Goal: Information Seeking & Learning: Learn about a topic

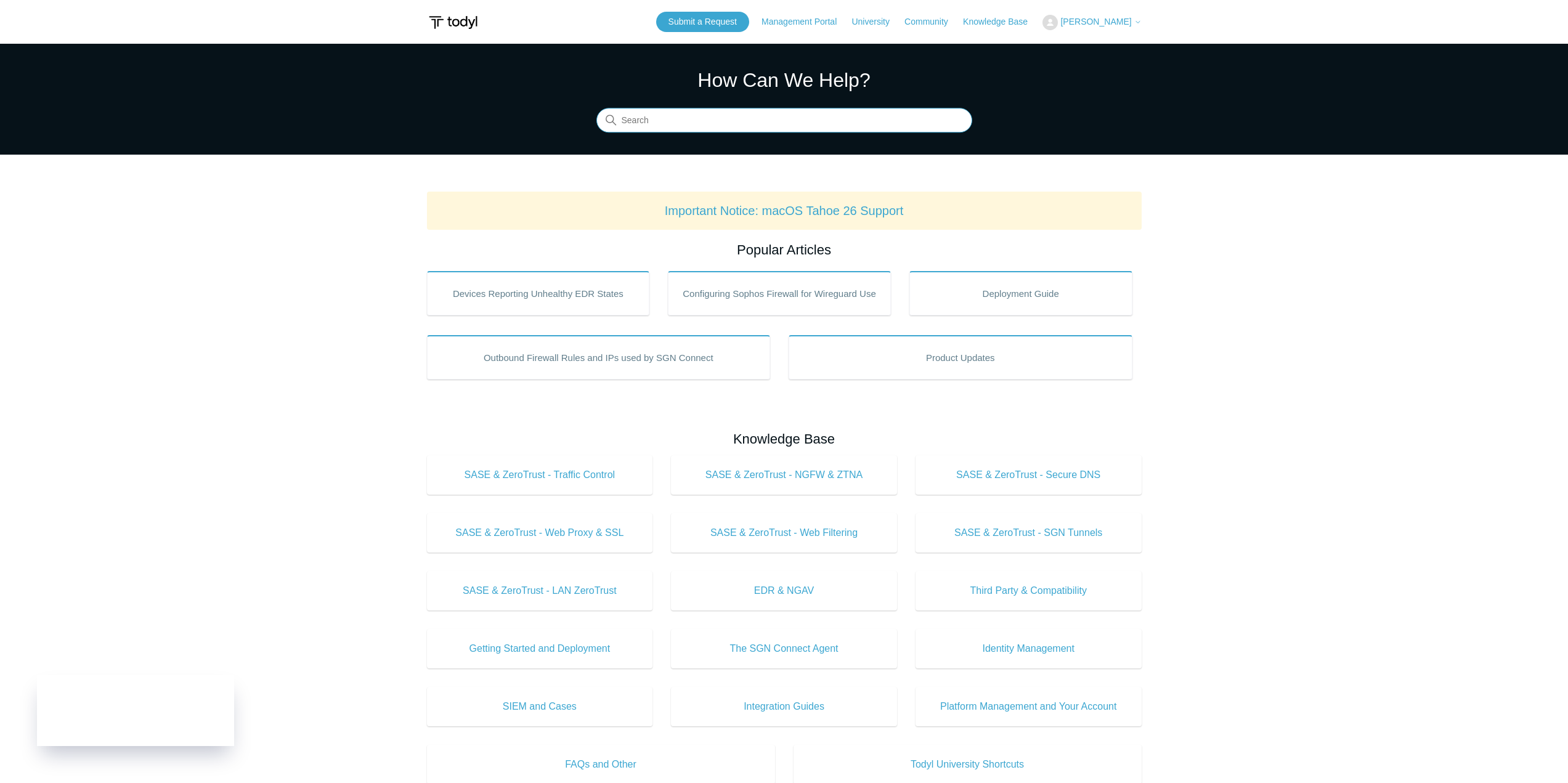
click at [678, 114] on input "Search" at bounding box center [784, 121] width 376 height 25
type input "web filtering"
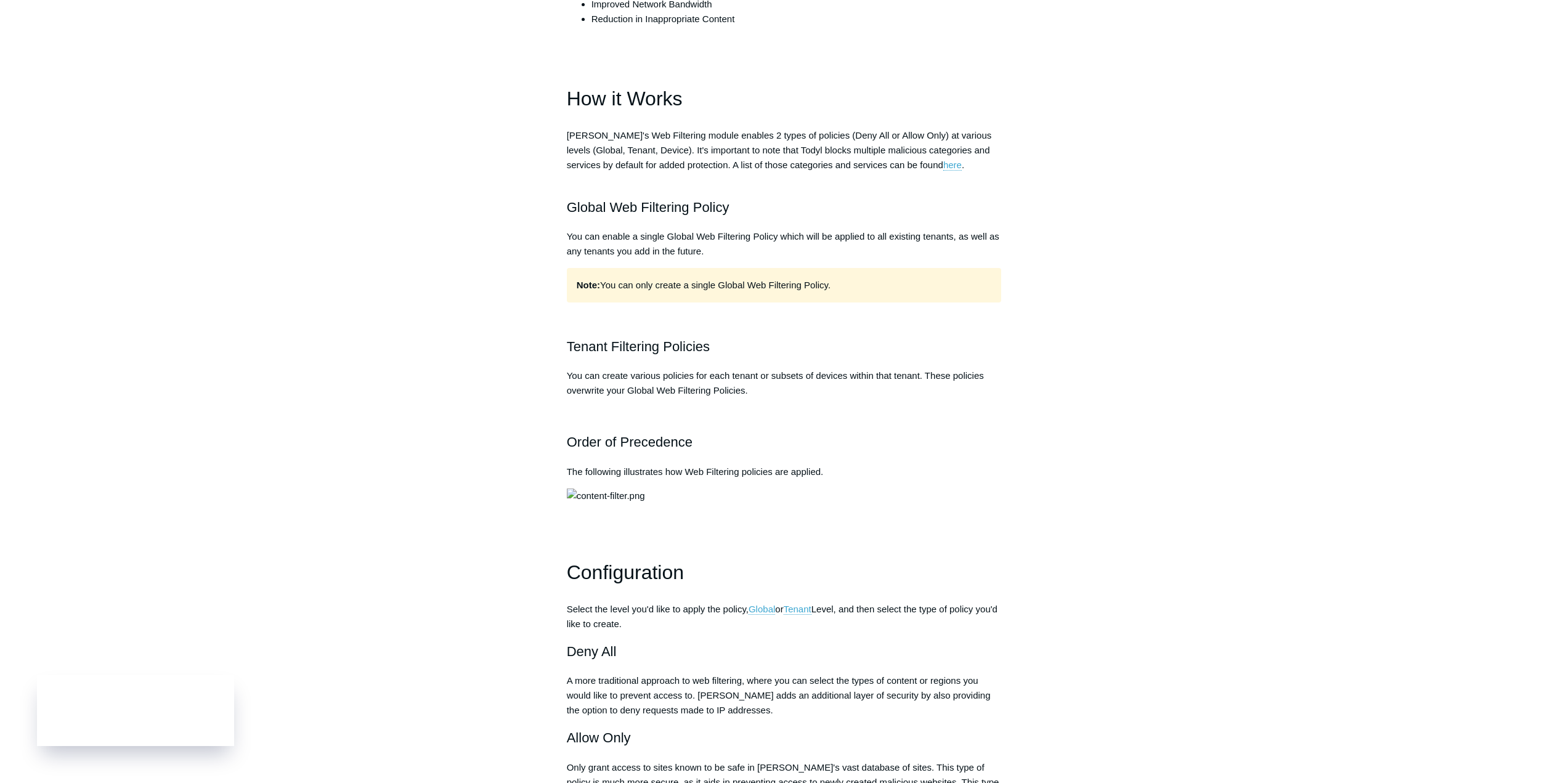
scroll to position [554, 0]
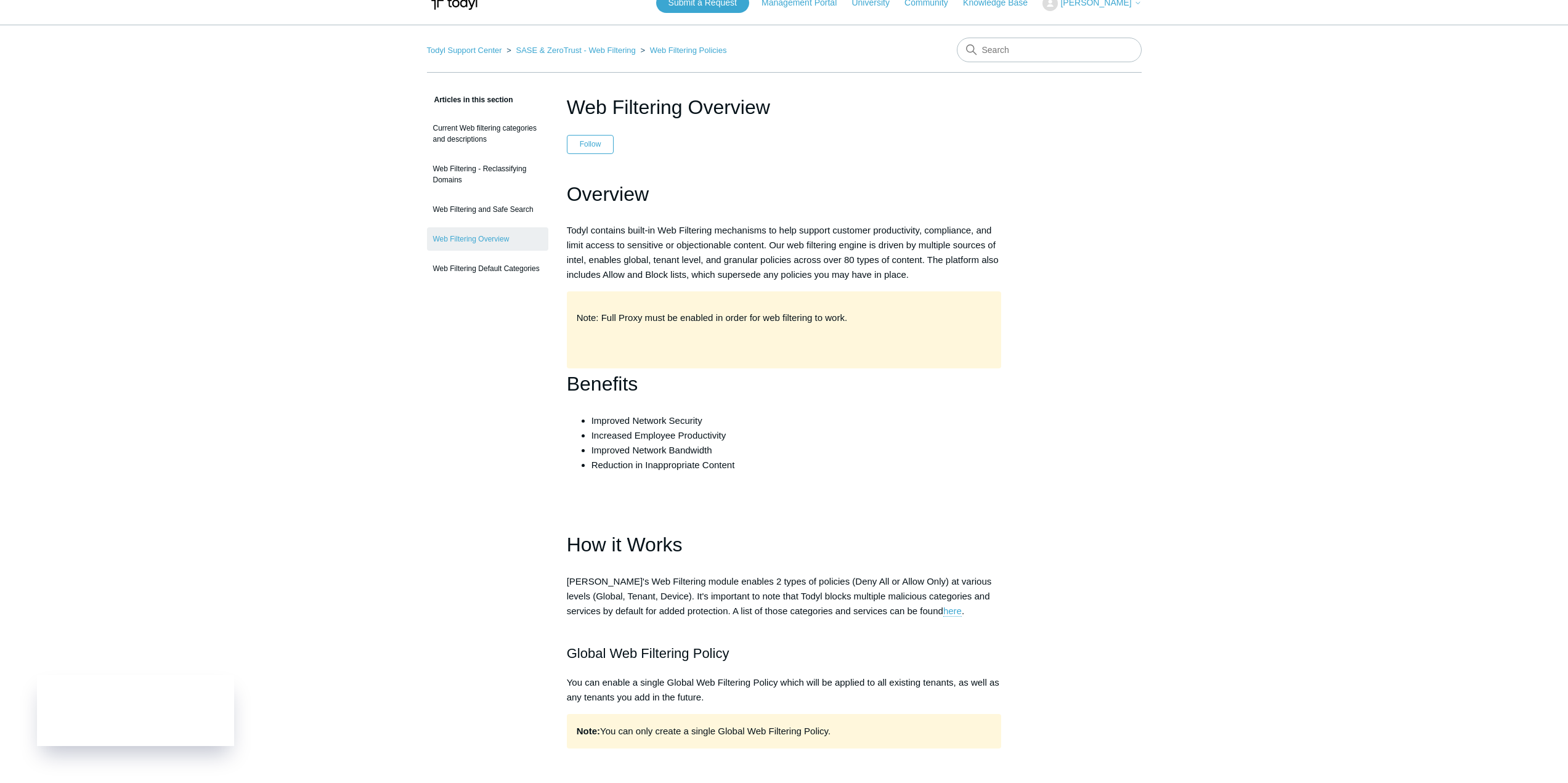
scroll to position [0, 0]
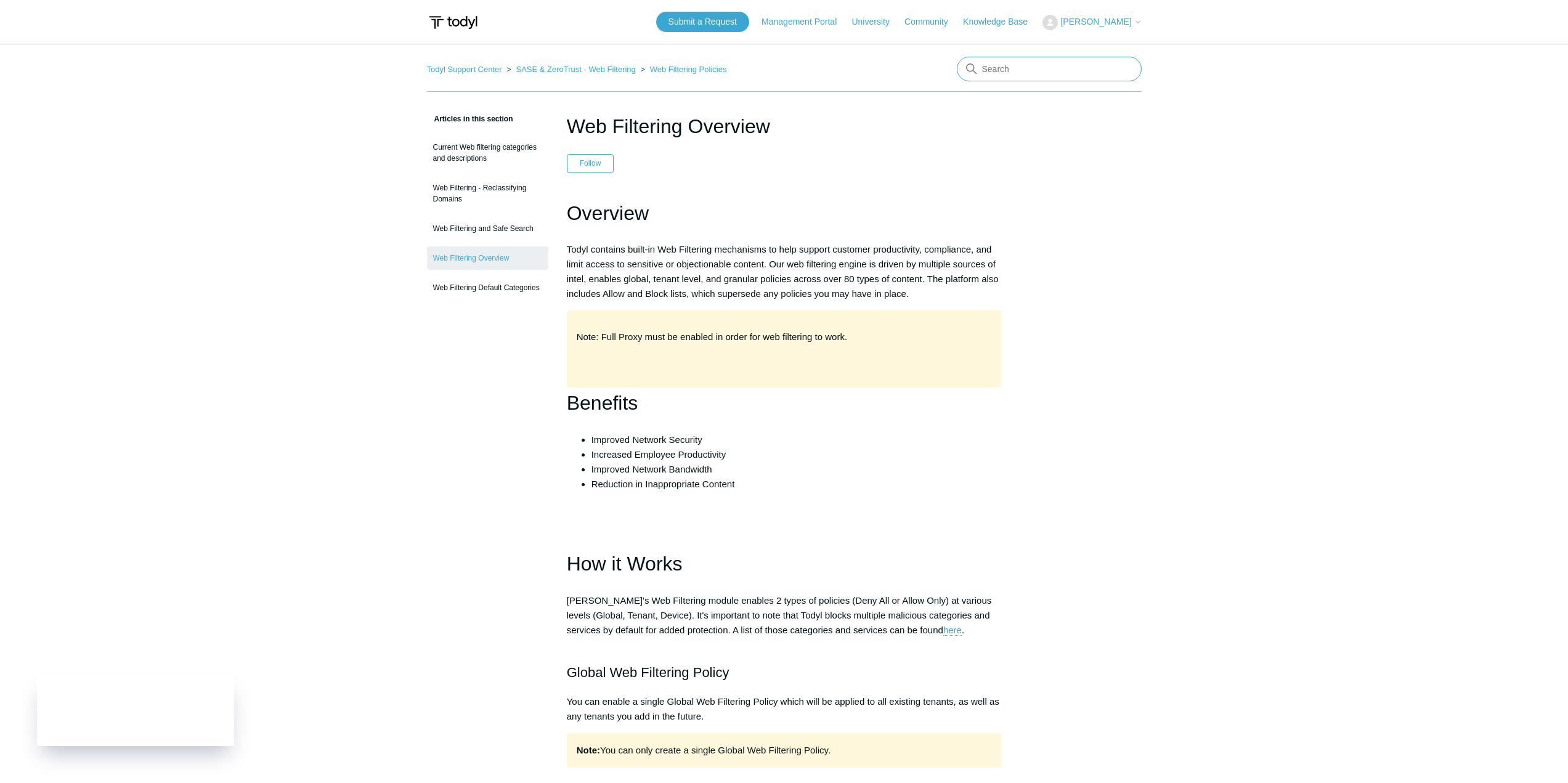
click at [1054, 76] on input "Search" at bounding box center [1049, 69] width 184 height 25
click at [1036, 67] on input "SASE" at bounding box center [1049, 69] width 184 height 25
type input "S"
click at [901, 23] on link "University" at bounding box center [876, 21] width 50 height 13
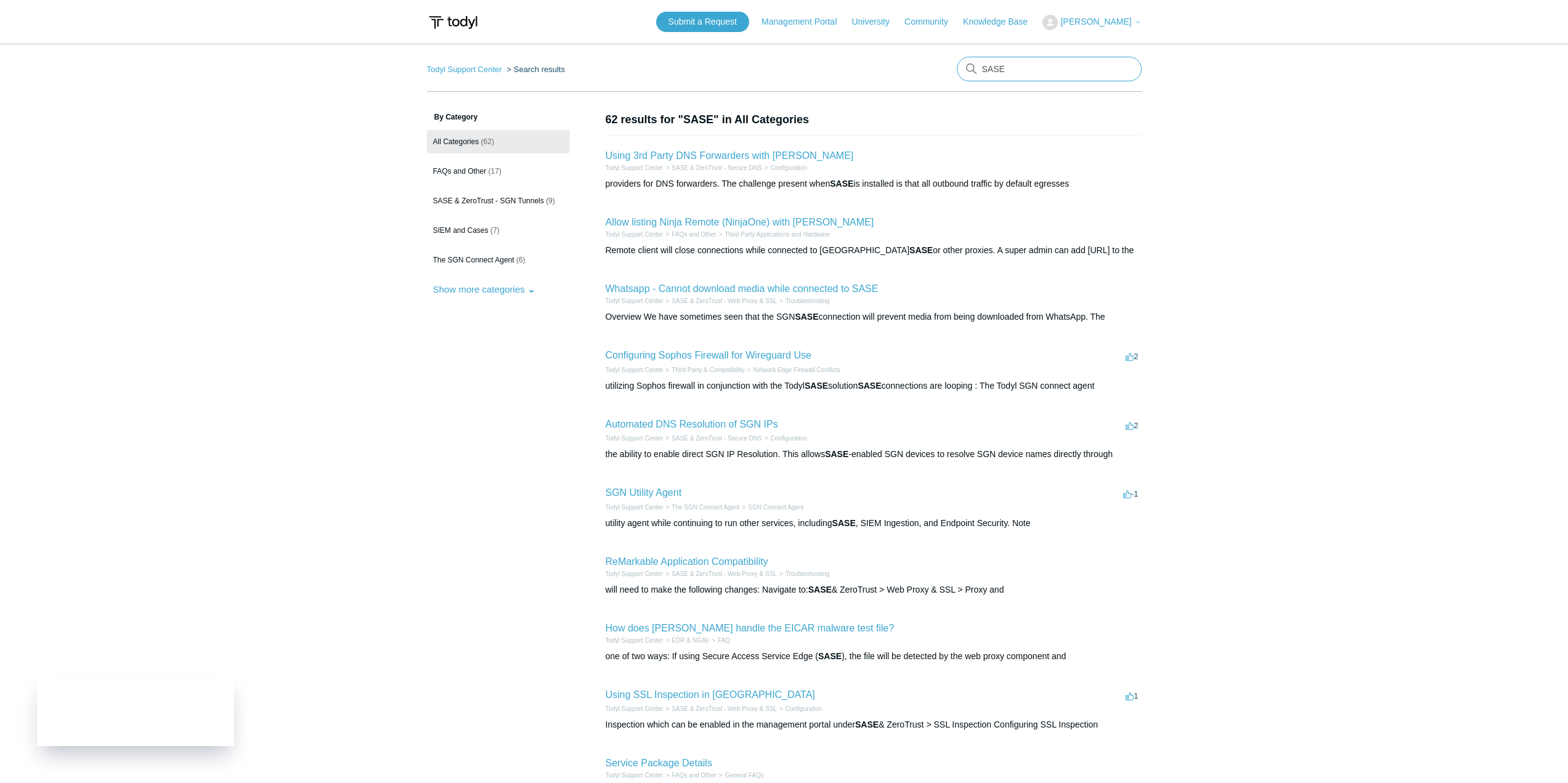
click at [1045, 58] on input "SASE" at bounding box center [1049, 69] width 184 height 25
type input "traffic control"
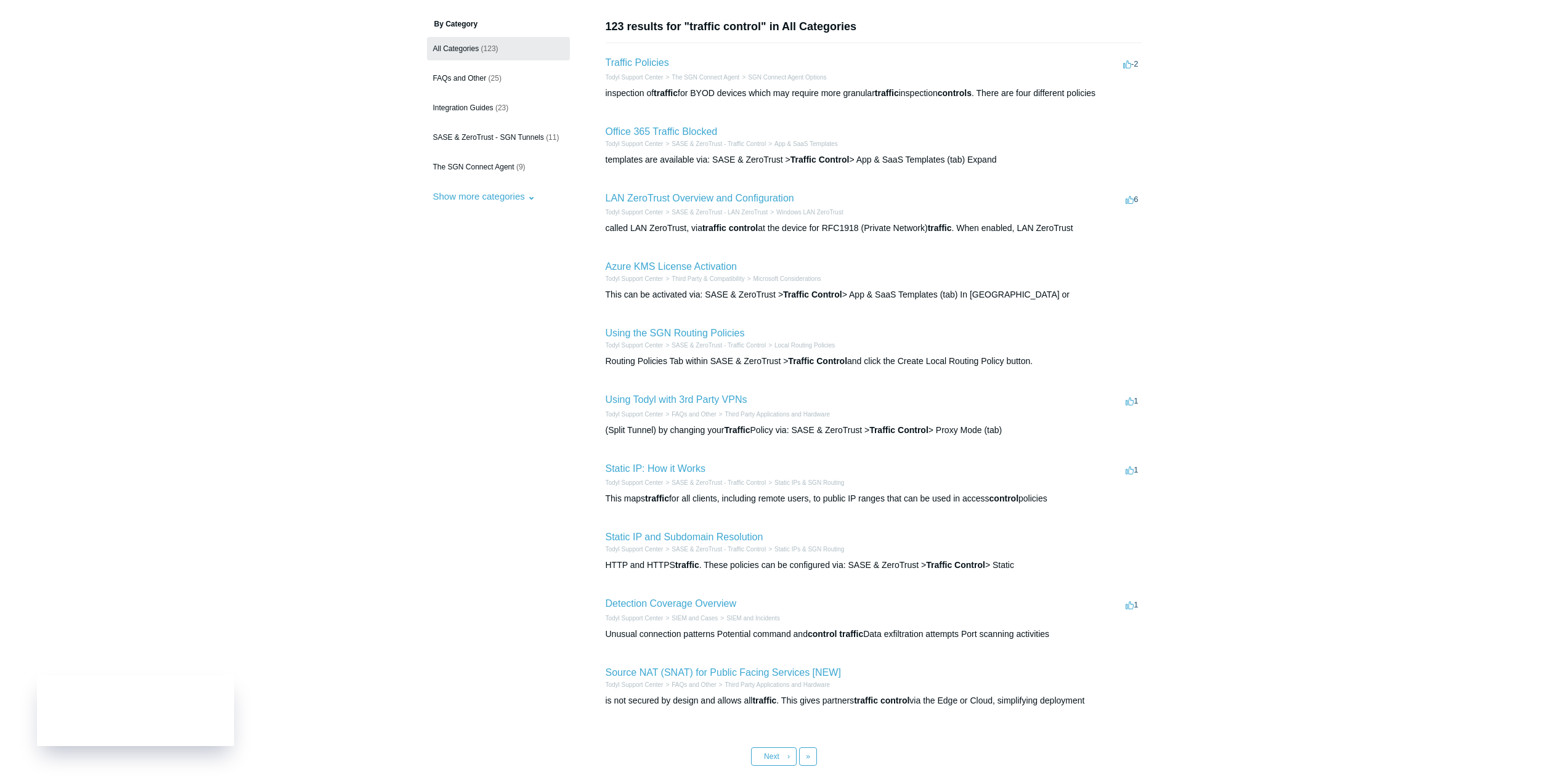
scroll to position [161, 0]
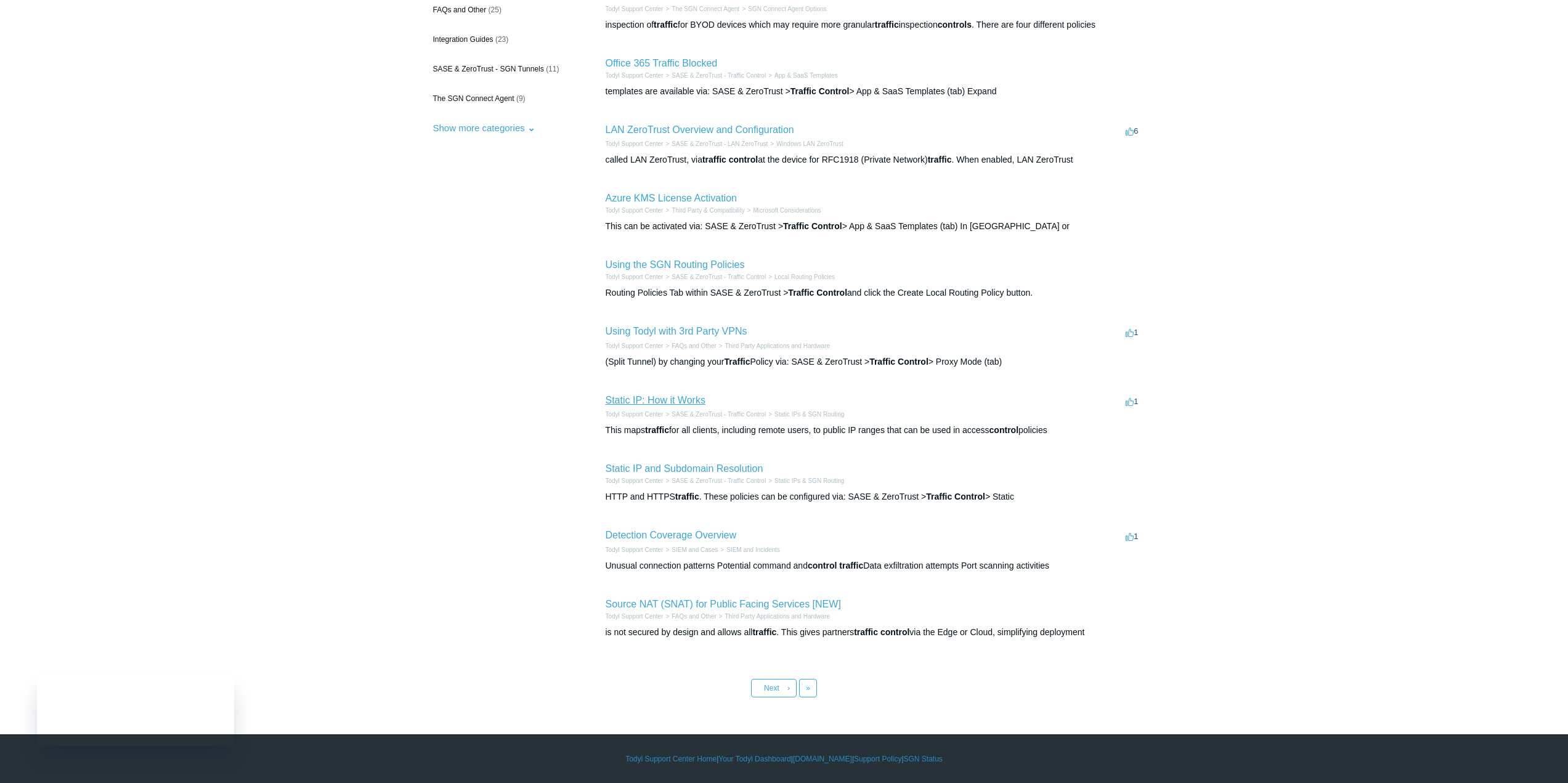
click at [659, 398] on link "Static IP: How it Works" at bounding box center [655, 400] width 100 height 11
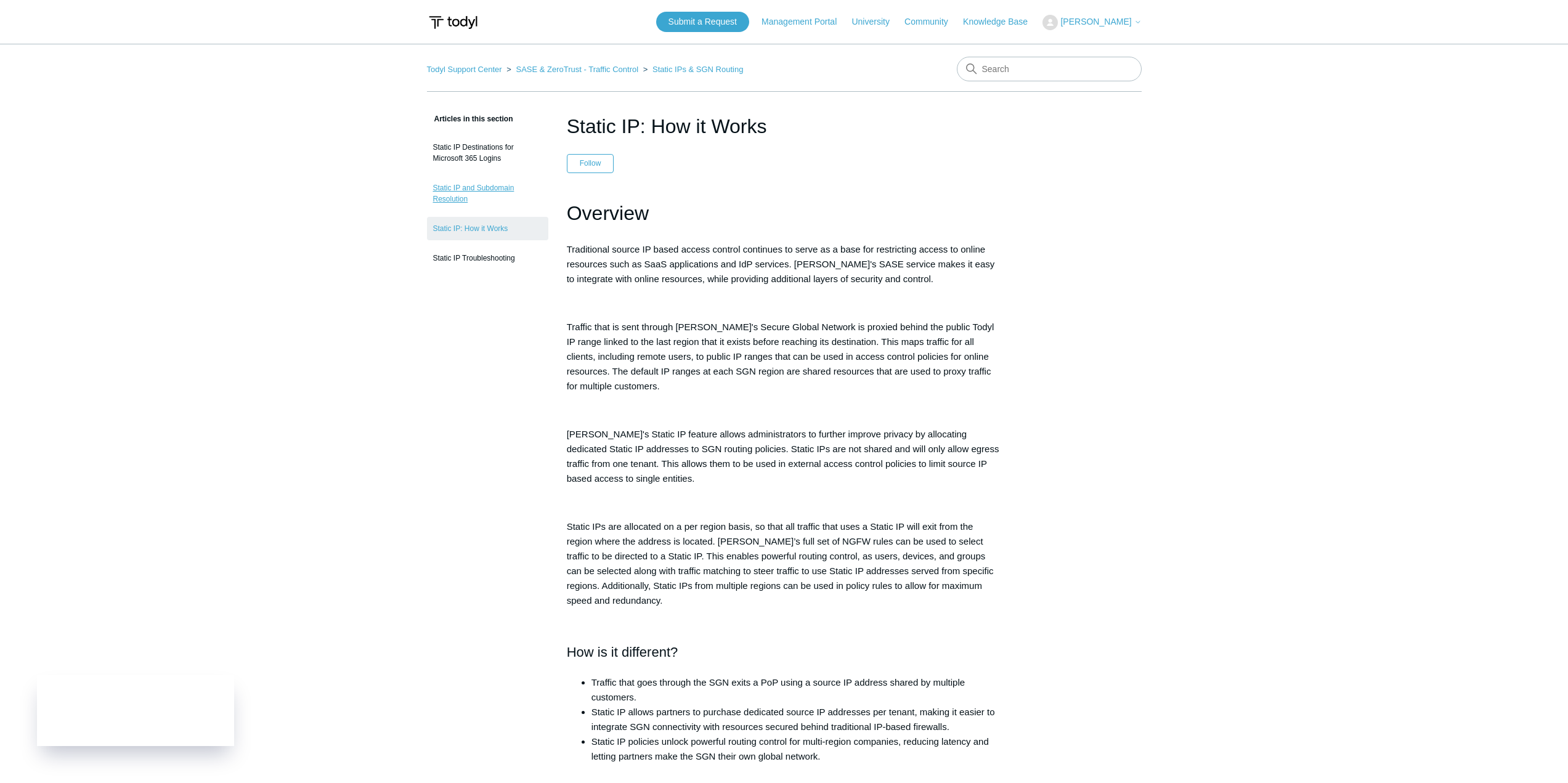
click at [511, 191] on link "Static IP and Subdomain Resolution" at bounding box center [488, 193] width 121 height 35
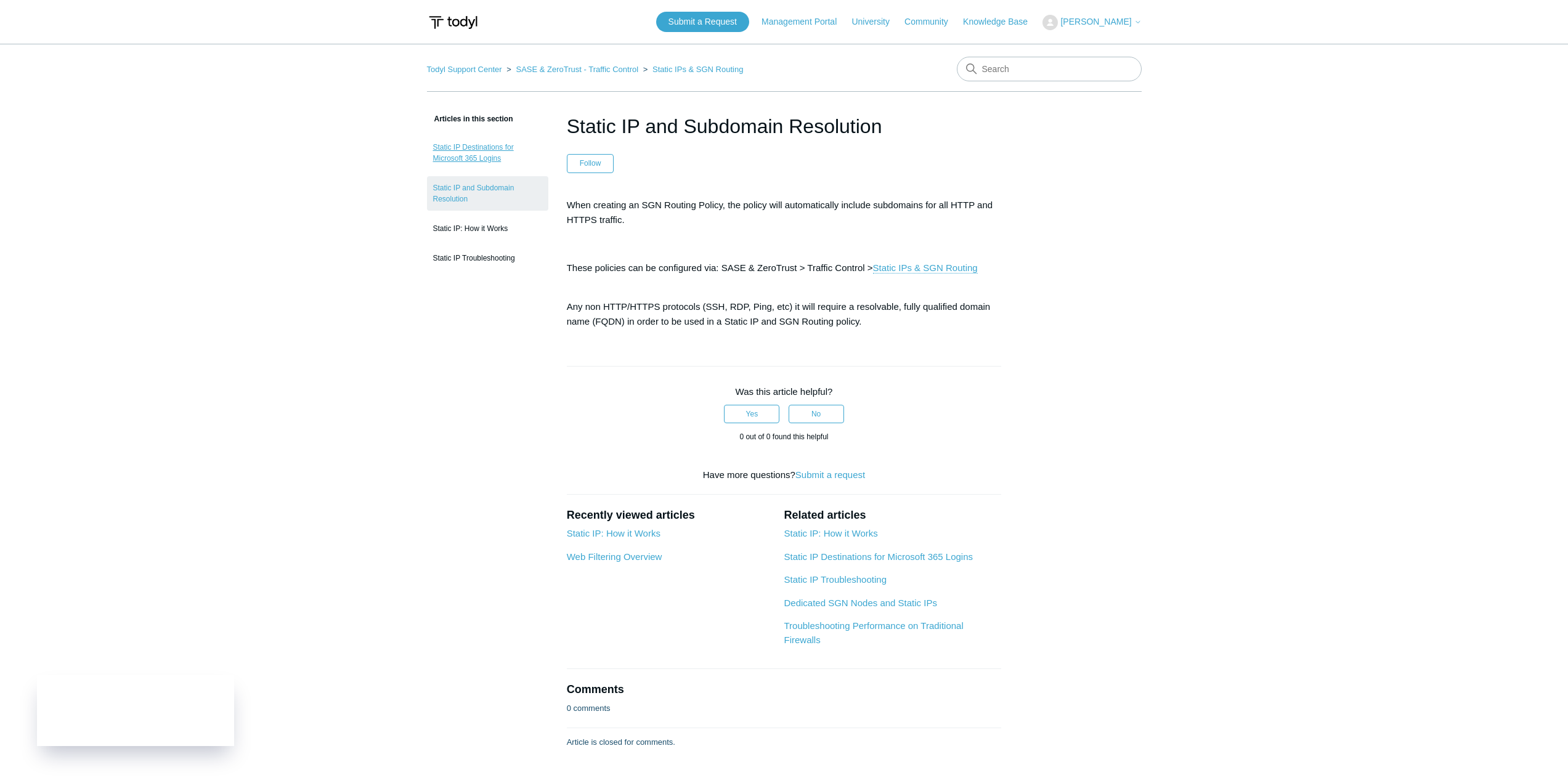
click at [473, 151] on link "Static IP Destinations for Microsoft 365 Logins" at bounding box center [488, 153] width 121 height 35
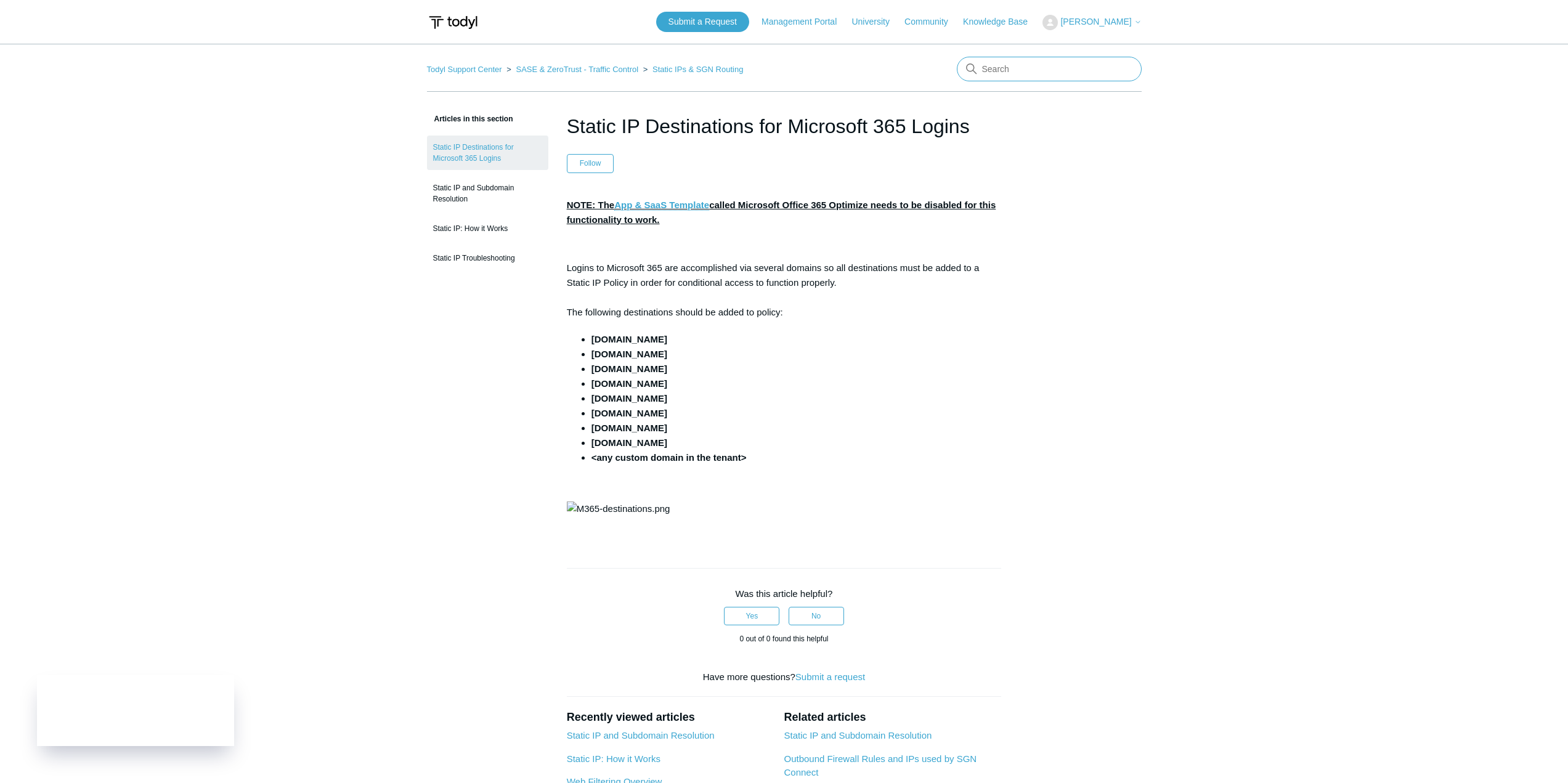
click at [1110, 79] on input "Search" at bounding box center [1049, 69] width 184 height 25
